Goal: Use online tool/utility

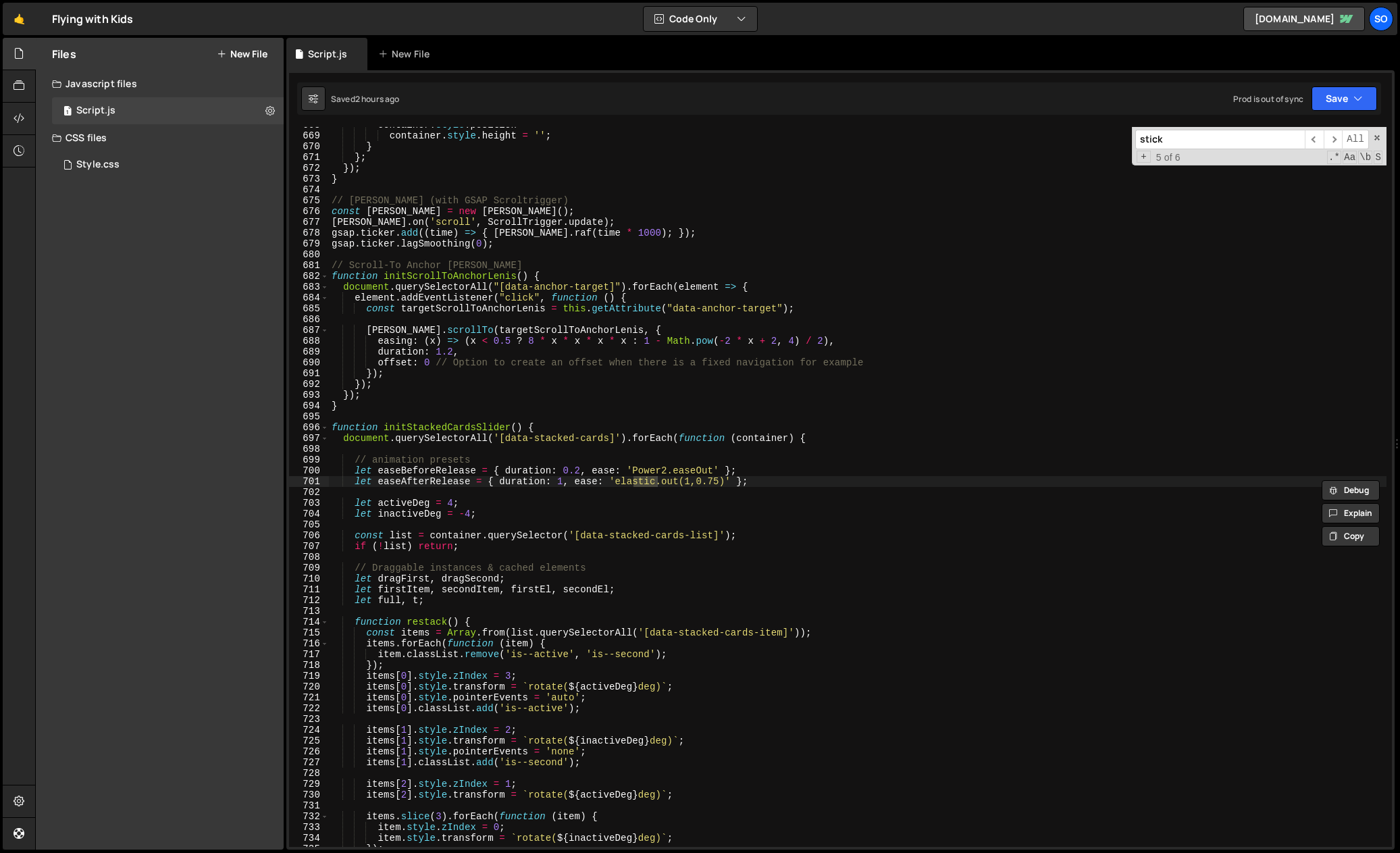
scroll to position [9495, 0]
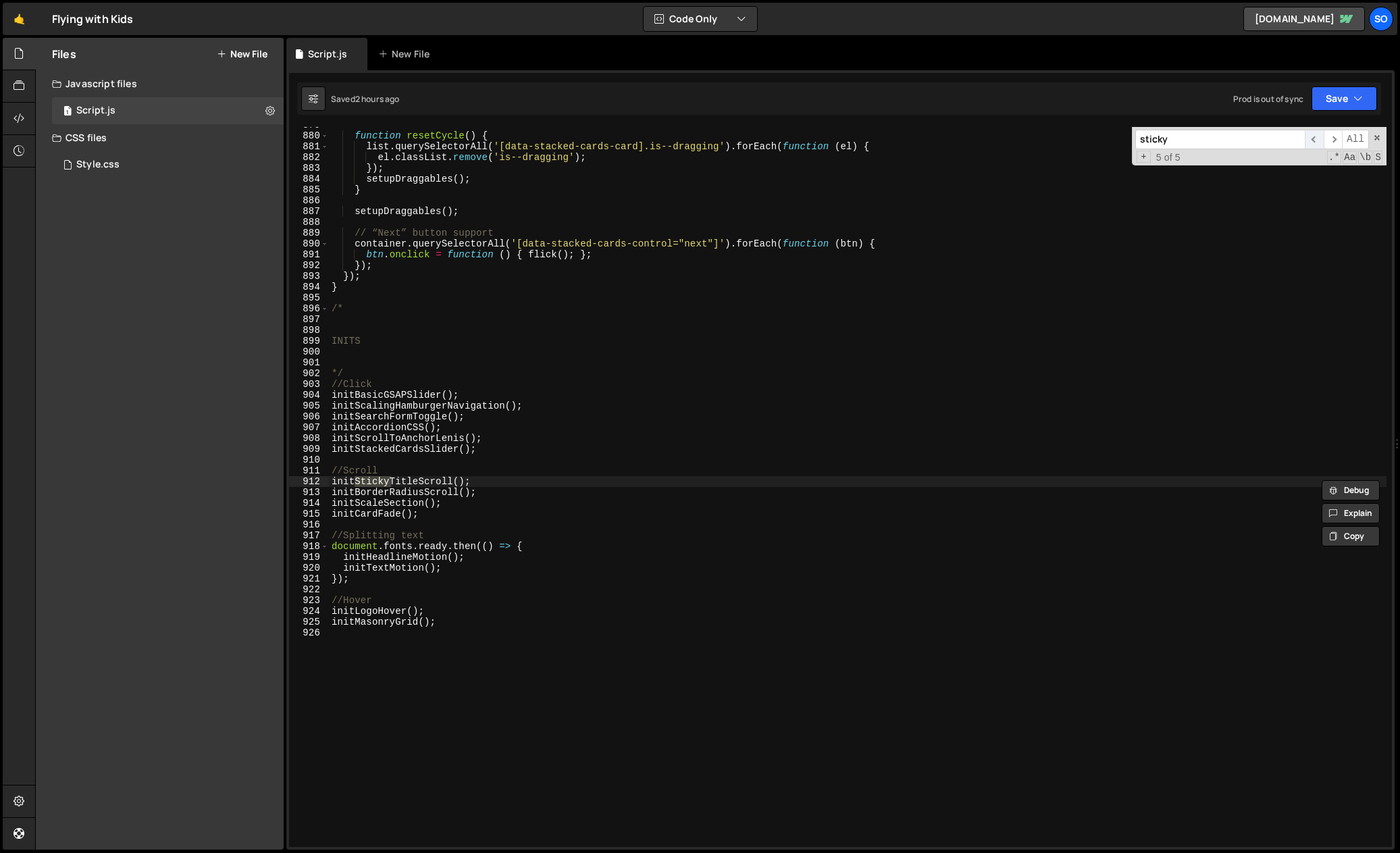
type input "sticky"
click at [1318, 139] on span "​" at bounding box center [1314, 139] width 19 height 20
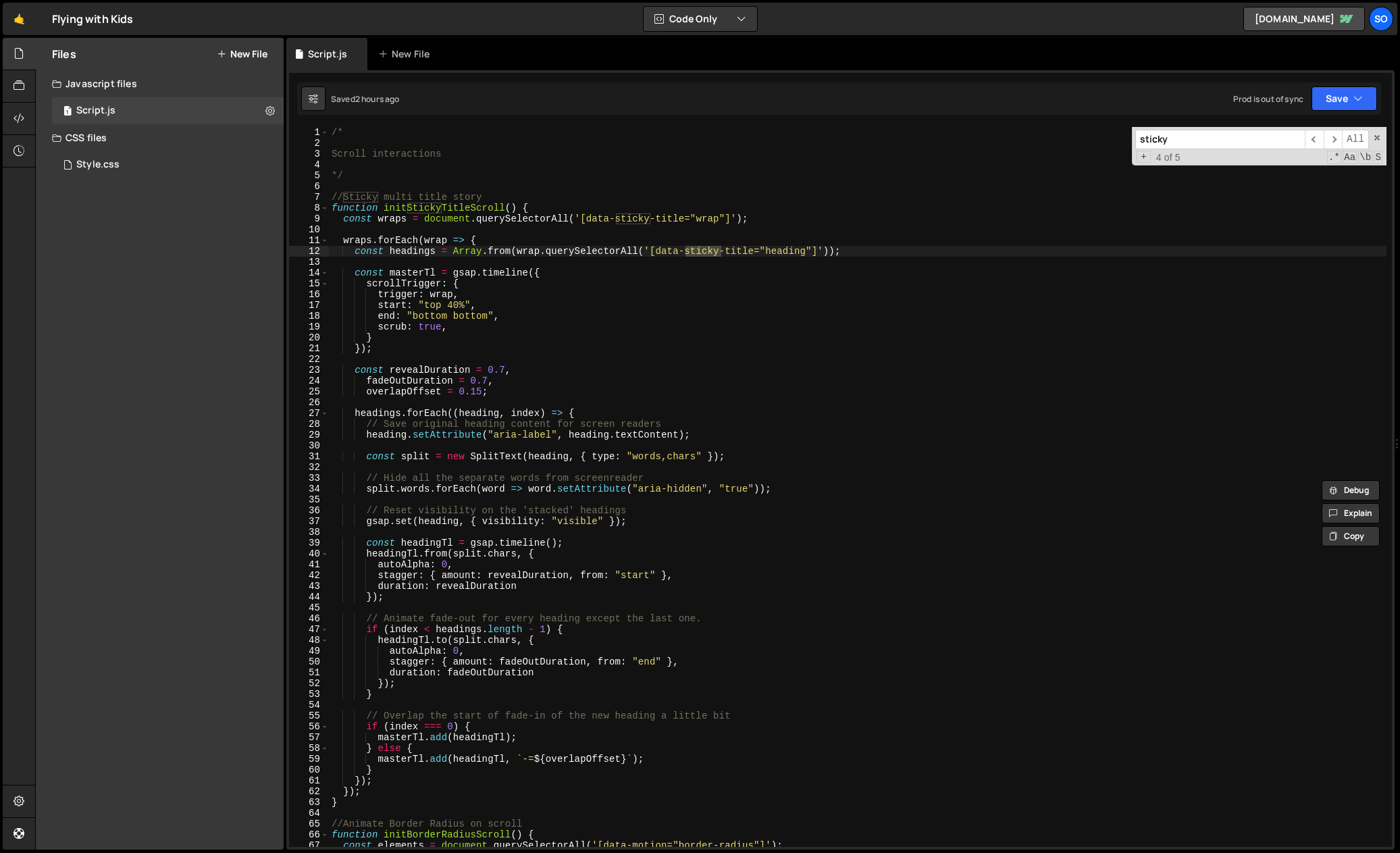
click at [709, 274] on div "/* Scroll interactions */ //Sticky multi title story function initStickyTitleSc…" at bounding box center [857, 498] width 1057 height 741
click at [1371, 139] on div "sticky ​ ​ All Replace All + 4 of 5 .* Aa \b S" at bounding box center [1259, 146] width 255 height 39
click at [612, 377] on div "/* Scroll interactions */ //Sticky multi title story function initStickyTitleSc…" at bounding box center [857, 498] width 1057 height 741
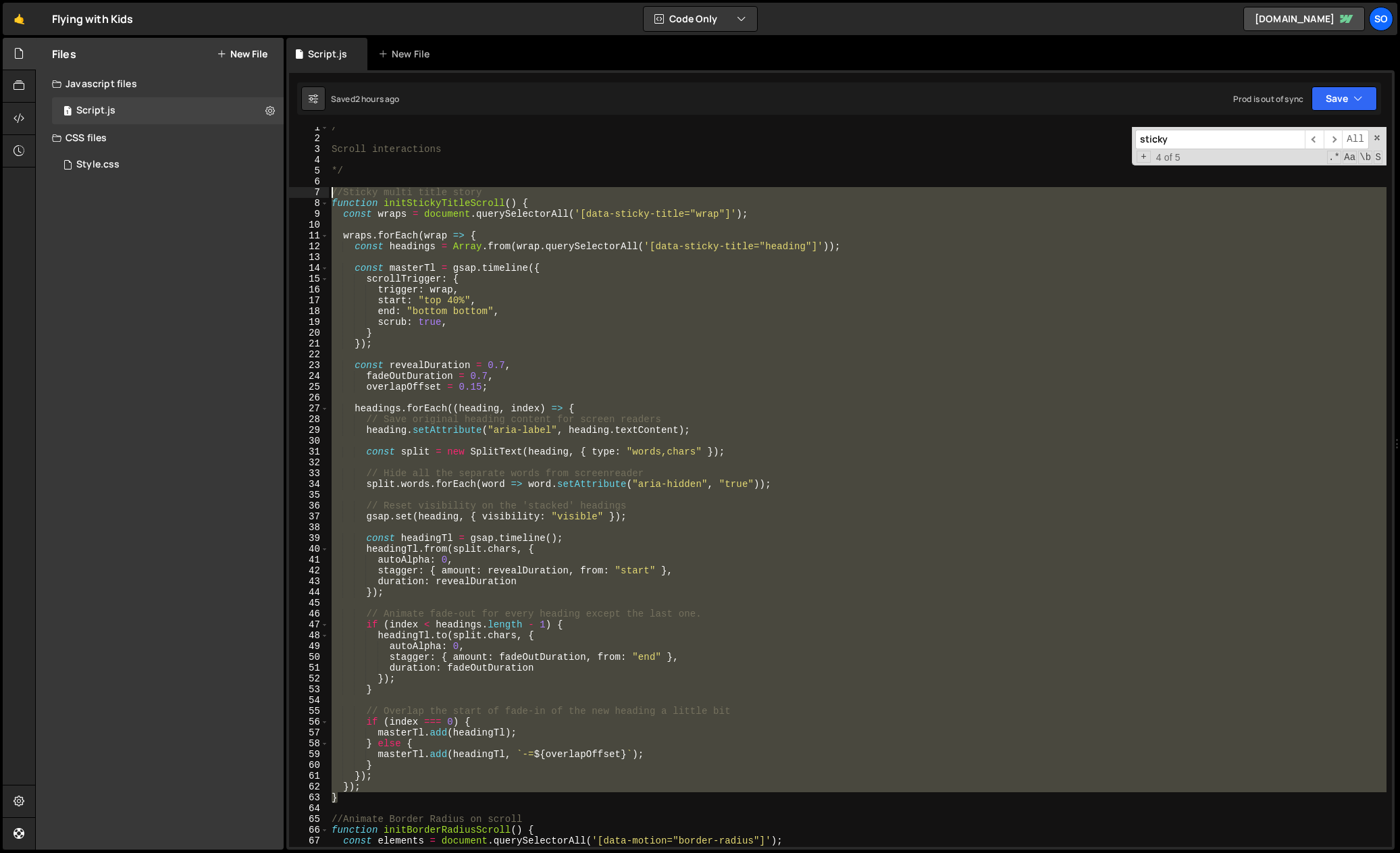
drag, startPoint x: 357, startPoint y: 797, endPoint x: 310, endPoint y: 191, distance: 607.8
click at [310, 191] on div "fadeOutDuration = 0.7, 1 2 3 4 5 6 7 8 9 10 11 12 13 14 15 16 17 18 19 20 21 22…" at bounding box center [840, 487] width 1103 height 720
type textarea "//Sticky multi title story function initStickyTitleScroll() {"
paste textarea
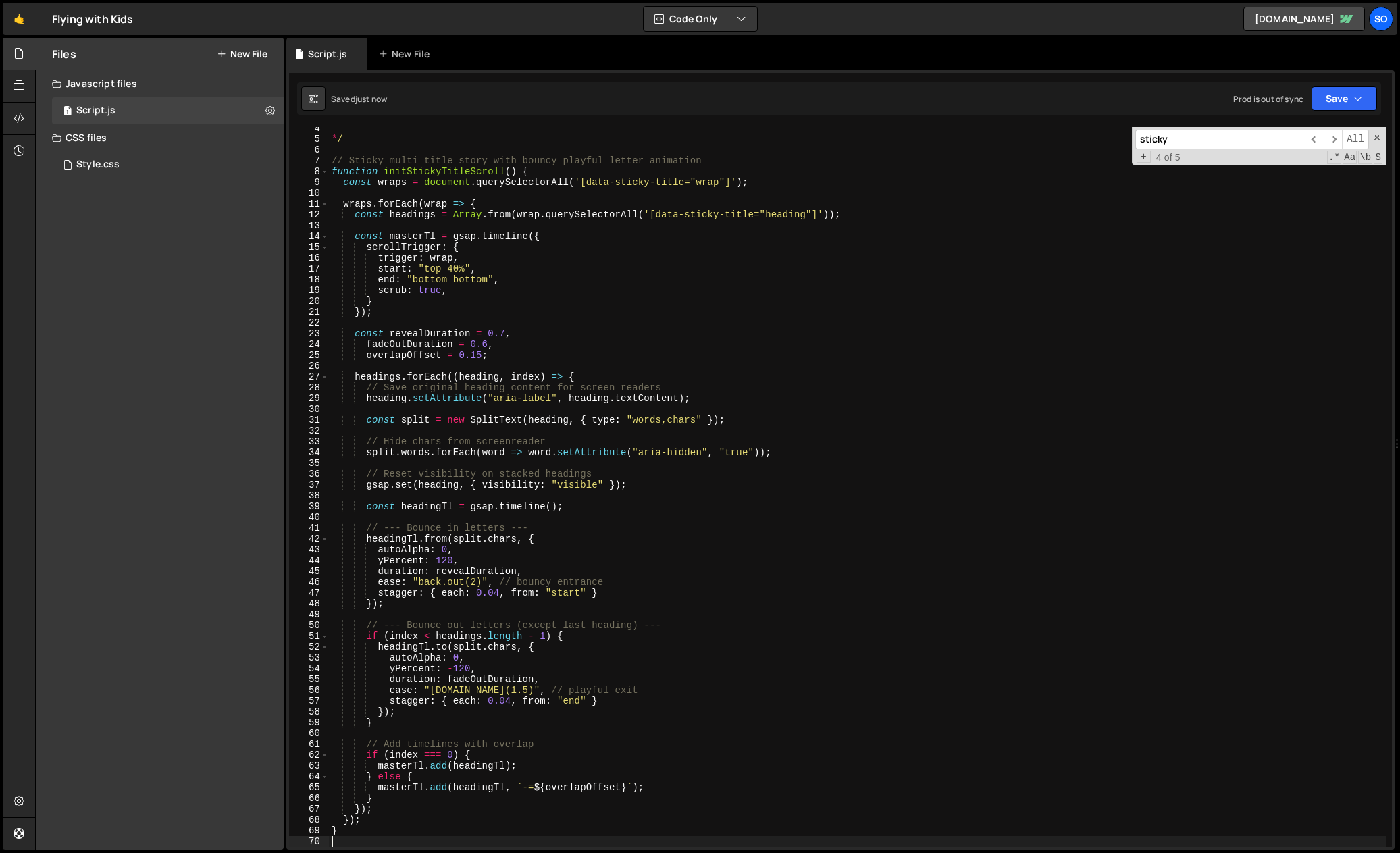
scroll to position [59, 0]
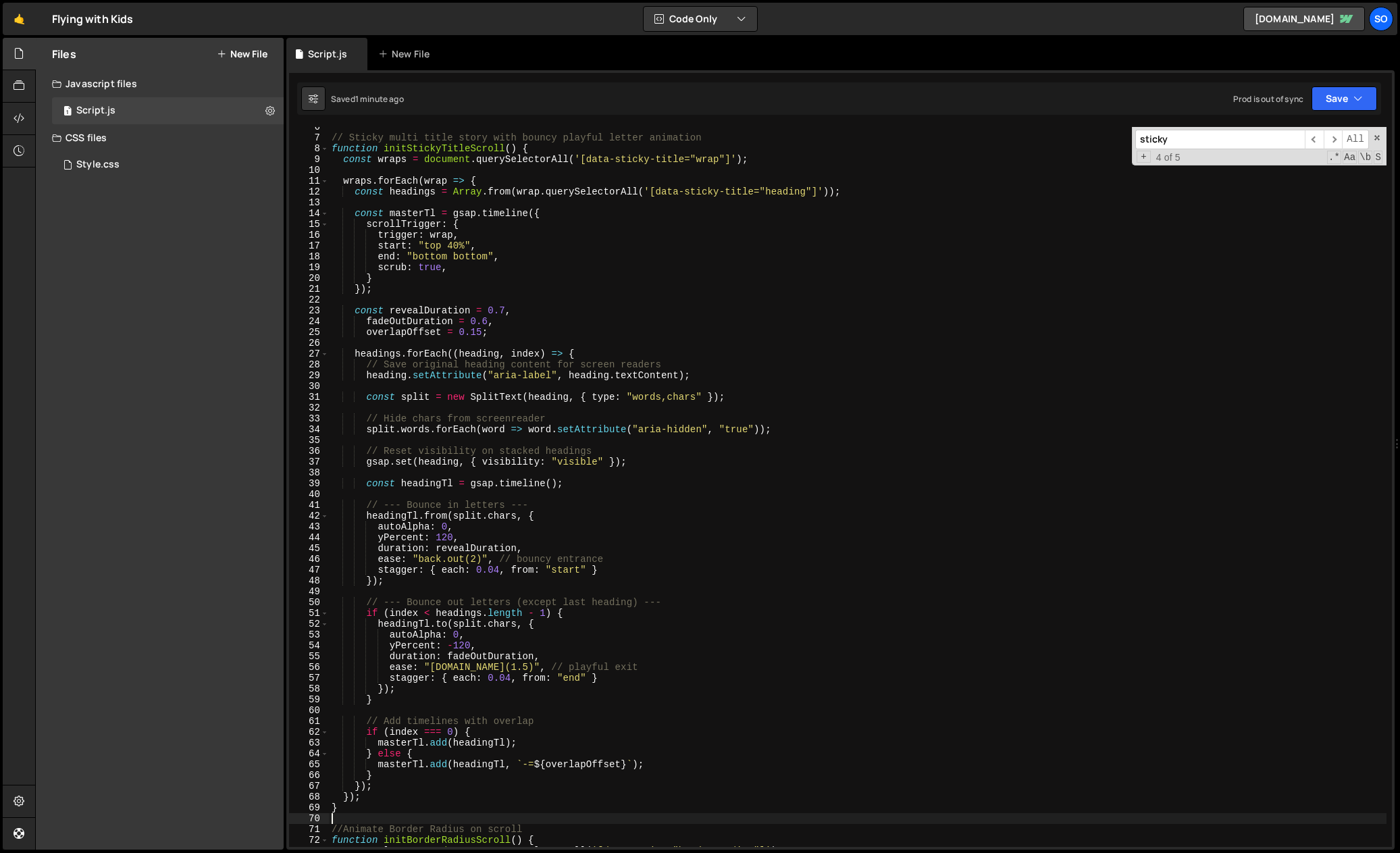
click at [331, 135] on div "// Sticky multi title story with bouncy playful letter animation function initS…" at bounding box center [857, 492] width 1057 height 741
type textarea "// Sticky multi title story with bouncy playful letter animation function initS…"
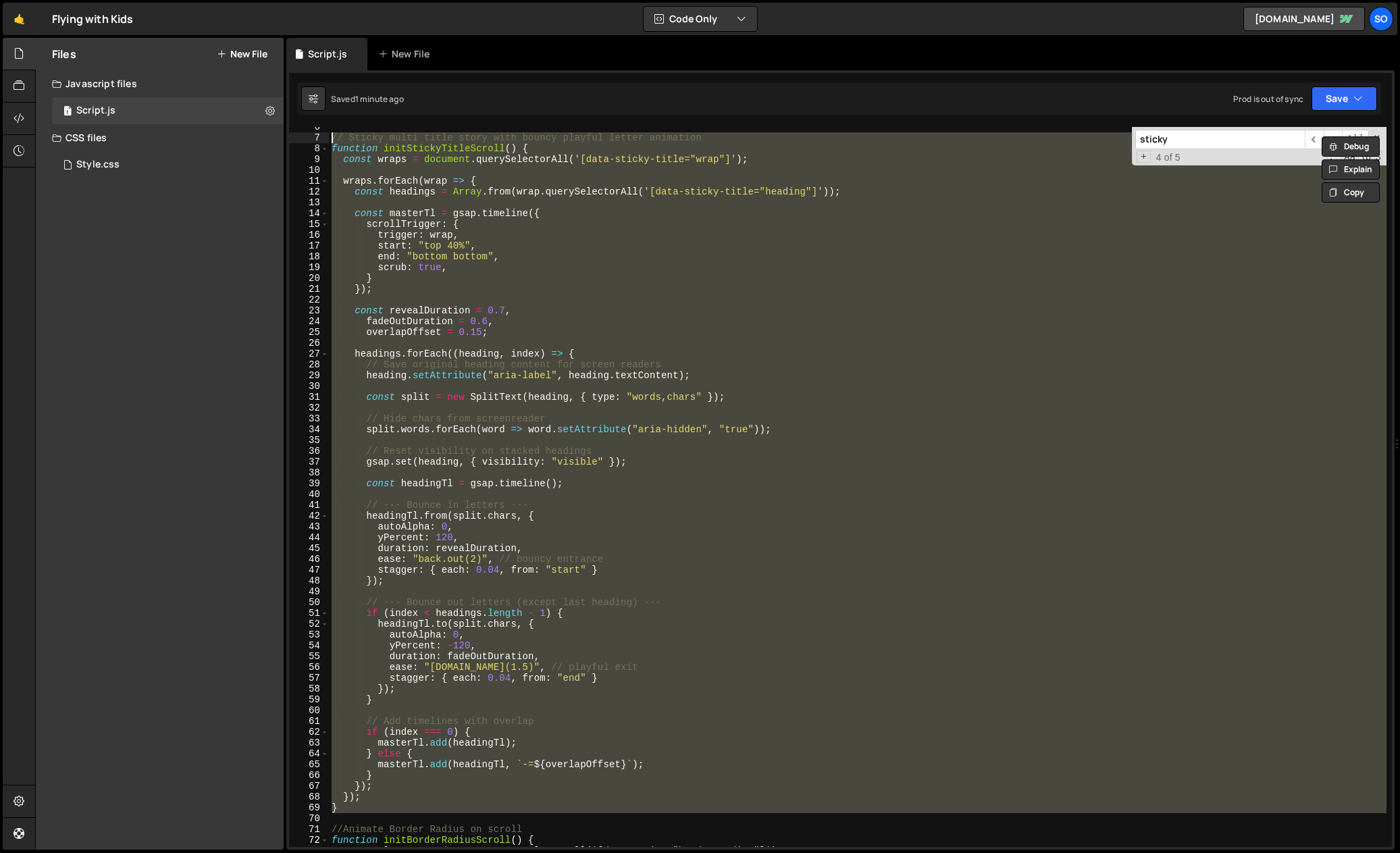
paste textarea
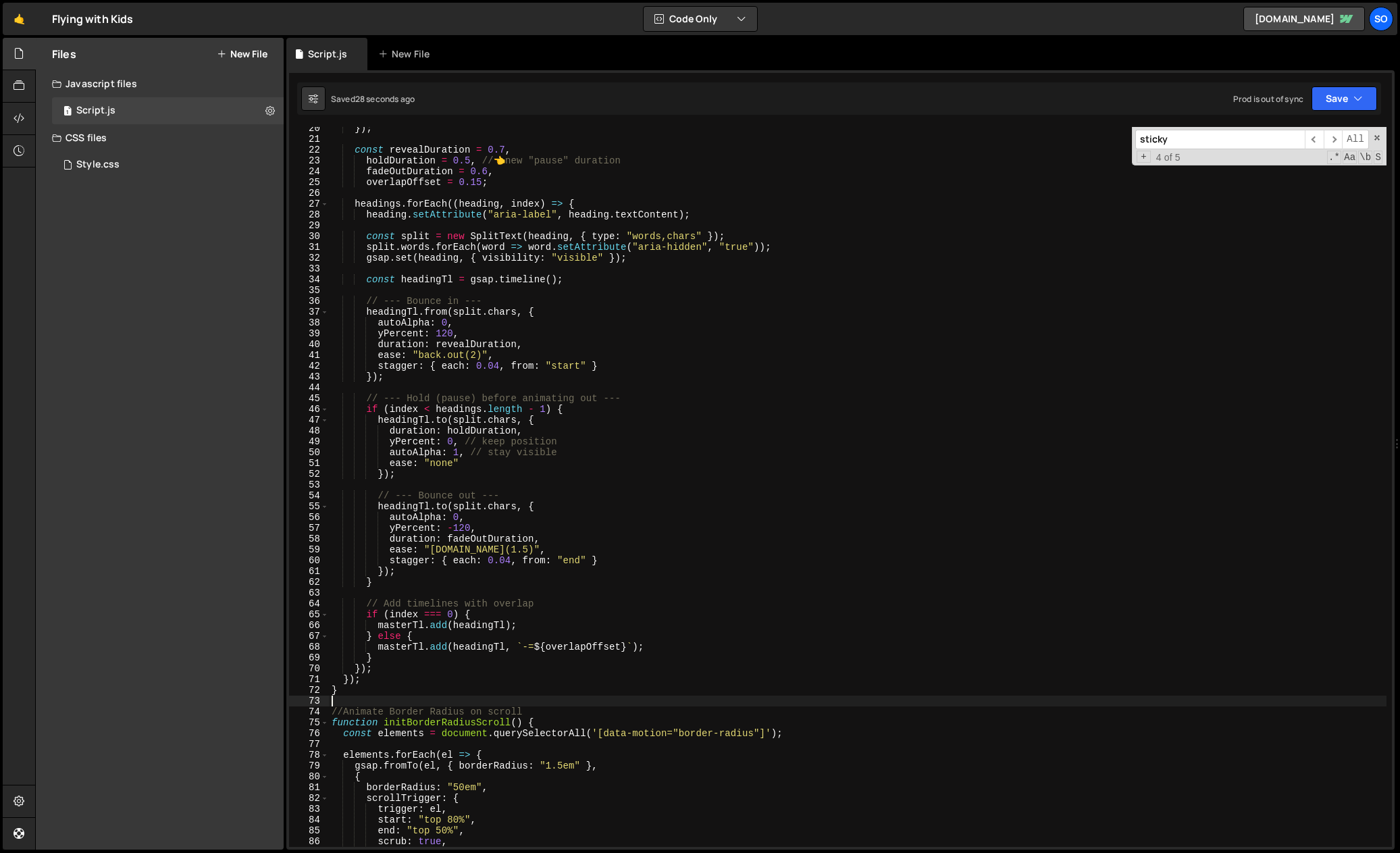
scroll to position [210, 0]
click at [498, 368] on div "}) ; const revealDuration = 0.7 , holdDuration = 0.5 , // 👈 new "pause" duratio…" at bounding box center [857, 494] width 1057 height 741
drag, startPoint x: 495, startPoint y: 367, endPoint x: 501, endPoint y: 371, distance: 7.2
click at [501, 367] on div "}) ; const revealDuration = 0.7 , holdDuration = 0.5 , // 👈 new "pause" duratio…" at bounding box center [857, 494] width 1057 height 741
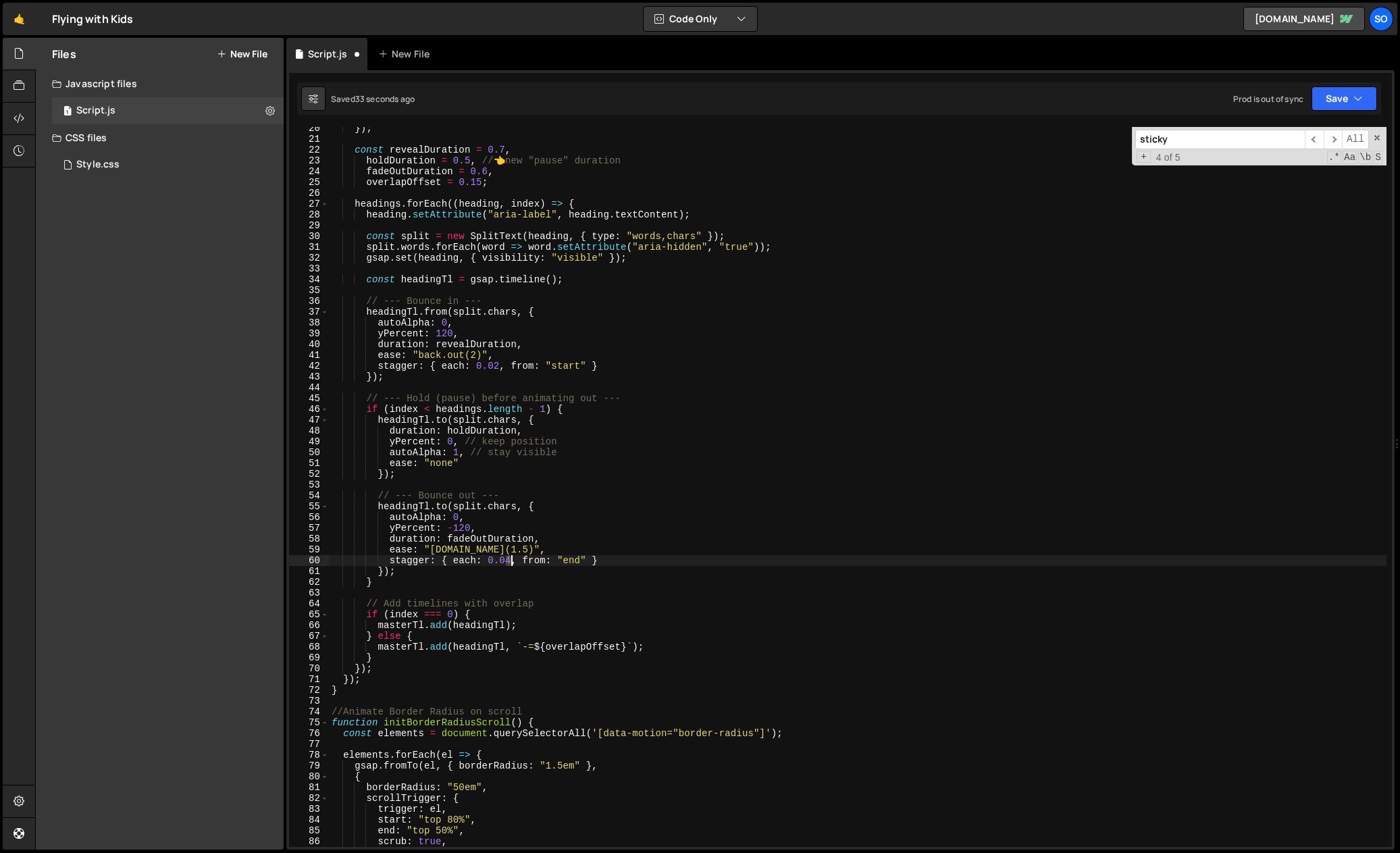
click at [513, 559] on div "}) ; const revealDuration = 0.7 , holdDuration = 0.5 , // 👈 new "pause" duratio…" at bounding box center [857, 494] width 1057 height 741
drag, startPoint x: 470, startPoint y: 161, endPoint x: 454, endPoint y: 161, distance: 16.0
click at [455, 161] on div "}) ; const revealDuration = 0.7 , holdDuration = 0.5 , // 👈 new "pause" duratio…" at bounding box center [857, 494] width 1057 height 741
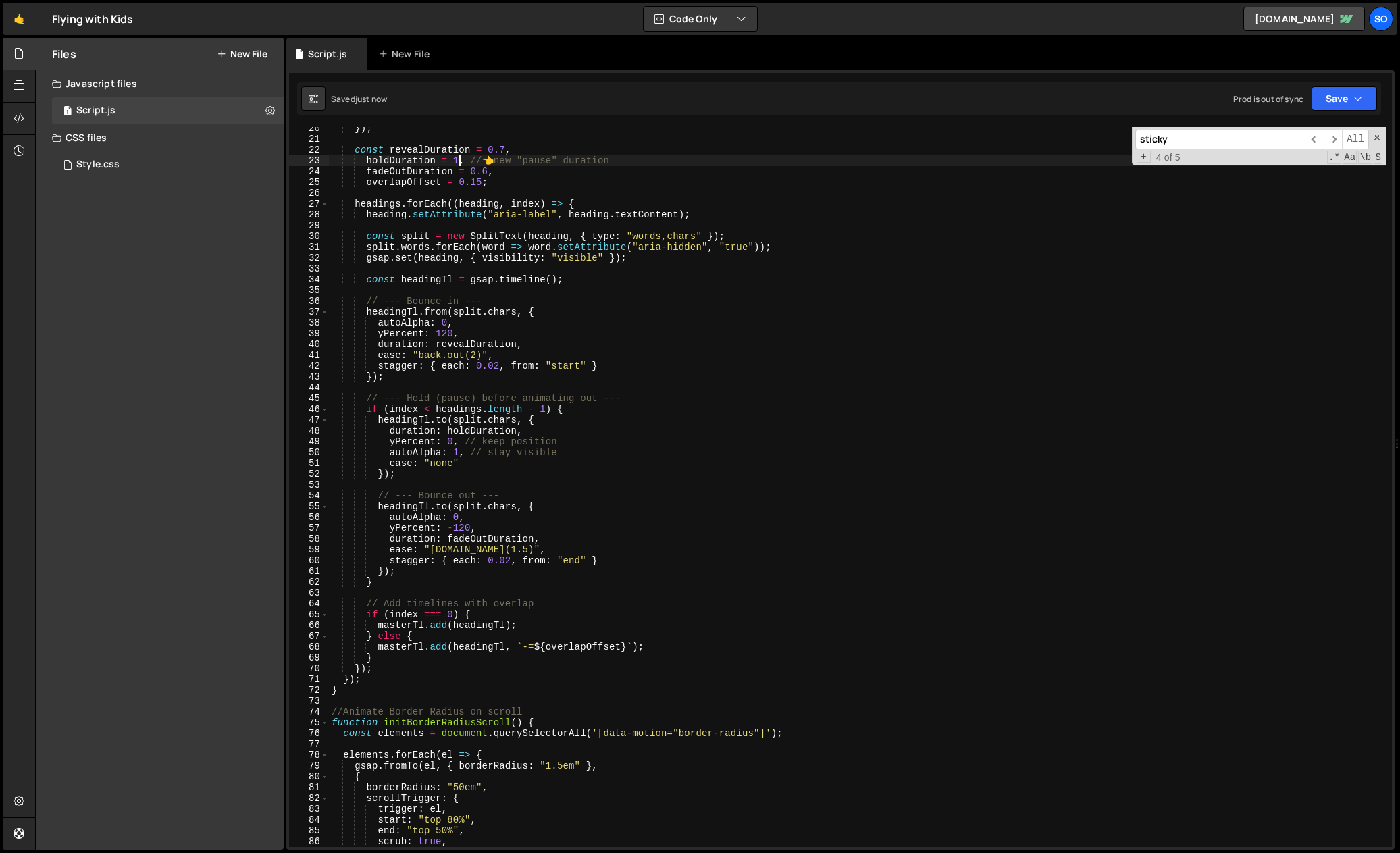
type textarea "holdDuration = 1, // 👈 new "pause" duration"
